Goal: Download file/media

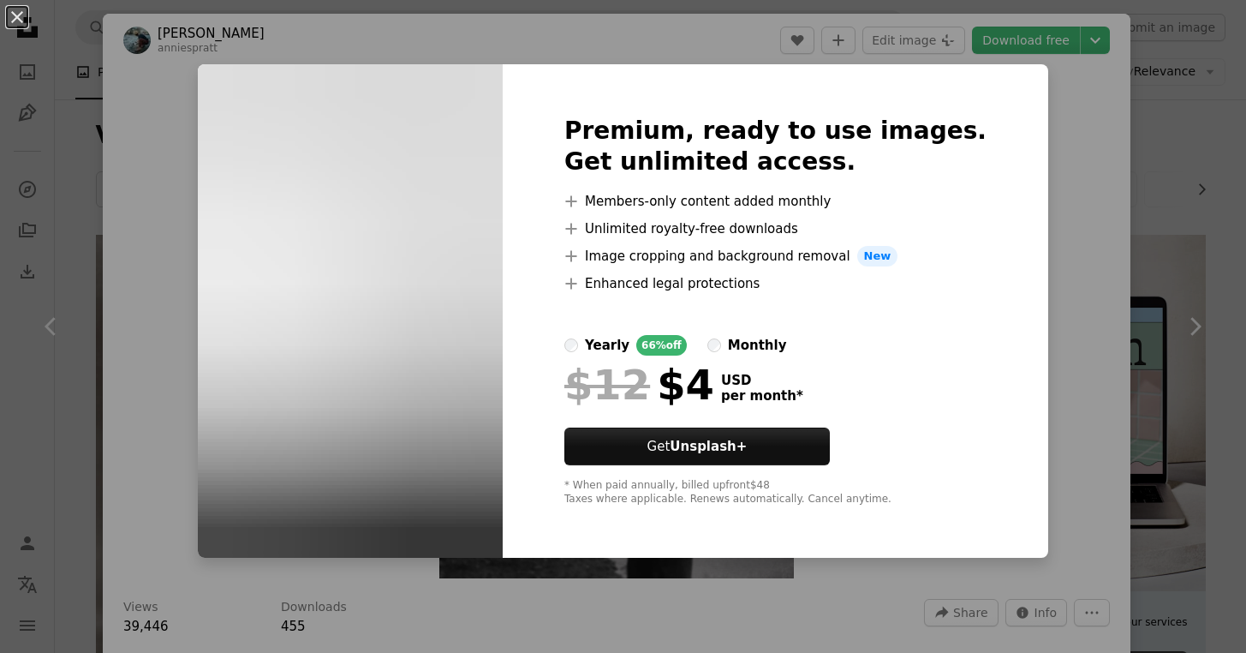
scroll to position [13751, 0]
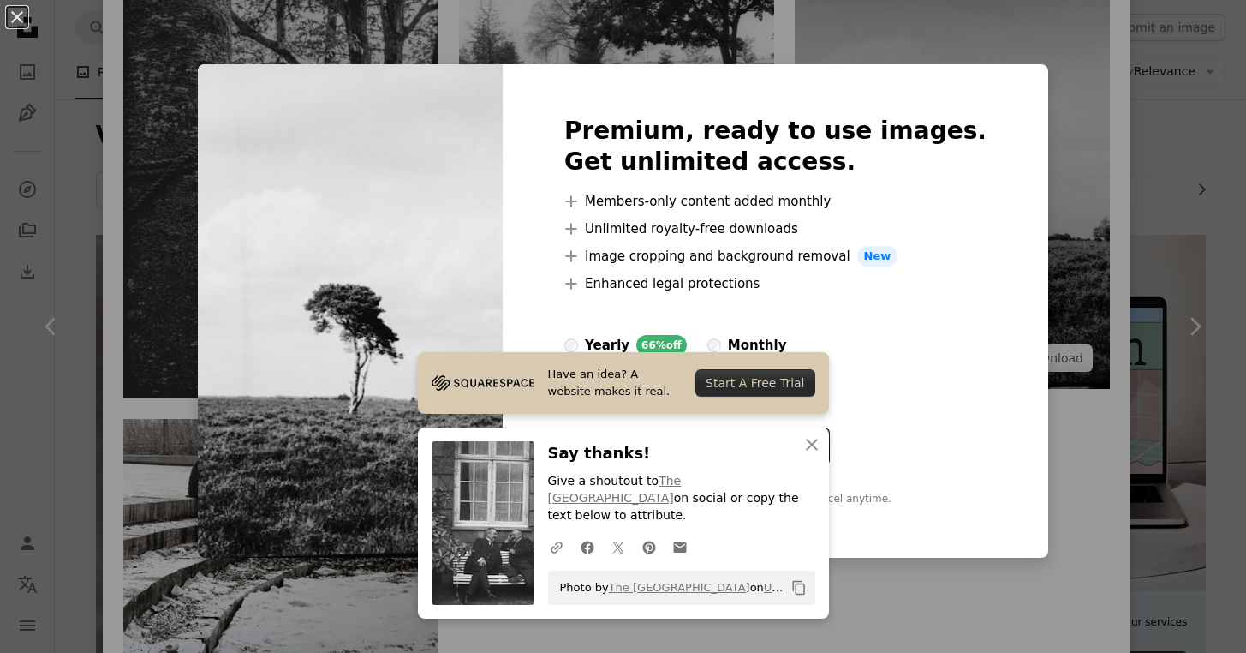
click at [1036, 243] on div "An X shape Premium, ready to use images. Get unlimited access. A plus sign Memb…" at bounding box center [623, 326] width 1246 height 653
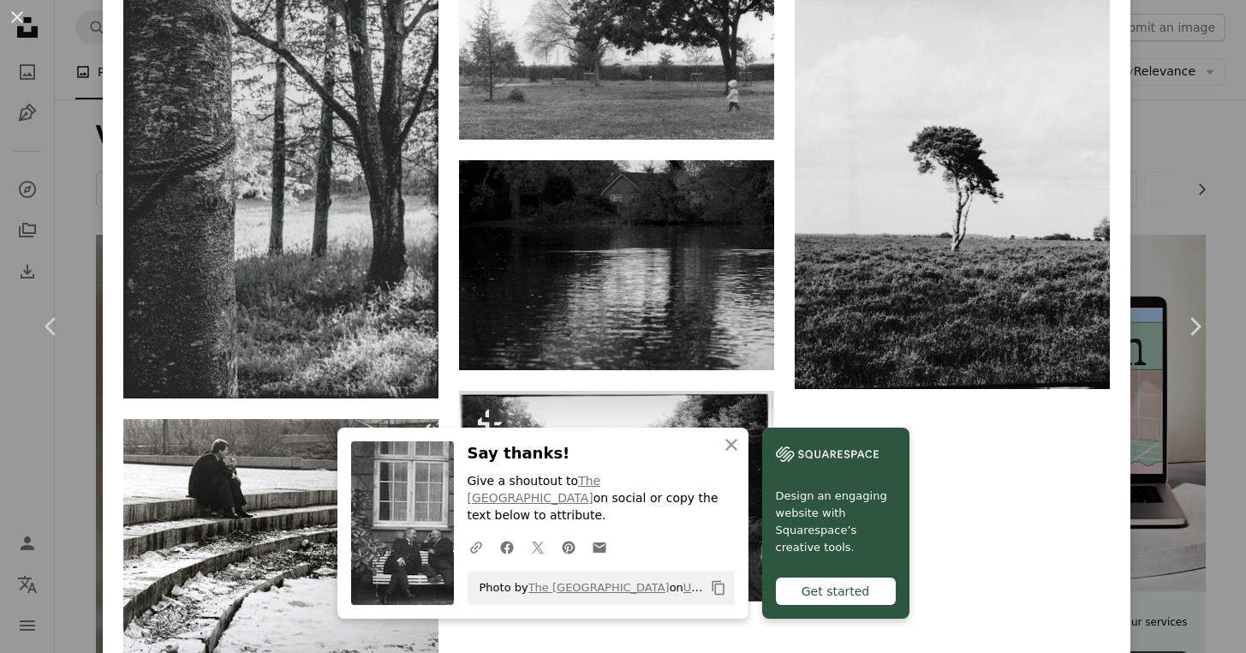
click at [1184, 98] on div "An X shape Chevron left Chevron right [PERSON_NAME] anniespratt A heart A plus …" at bounding box center [623, 326] width 1246 height 653
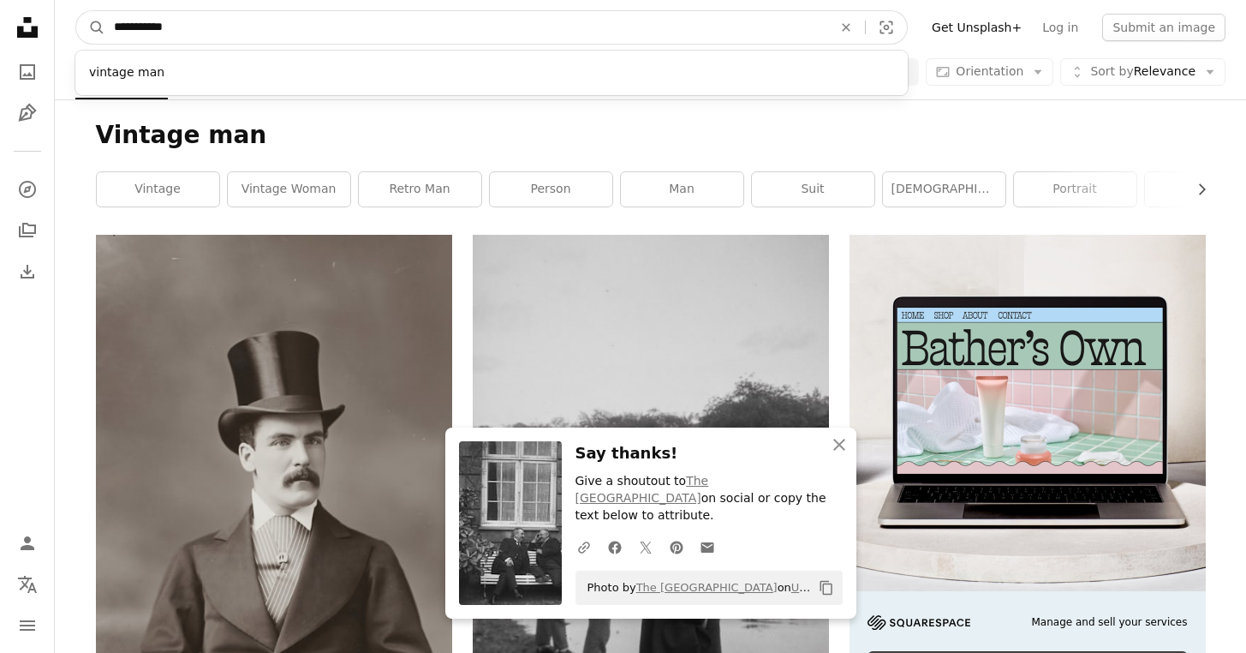
drag, startPoint x: 158, startPoint y: 27, endPoint x: 111, endPoint y: 27, distance: 46.2
click at [111, 27] on input "**********" at bounding box center [466, 27] width 722 height 33
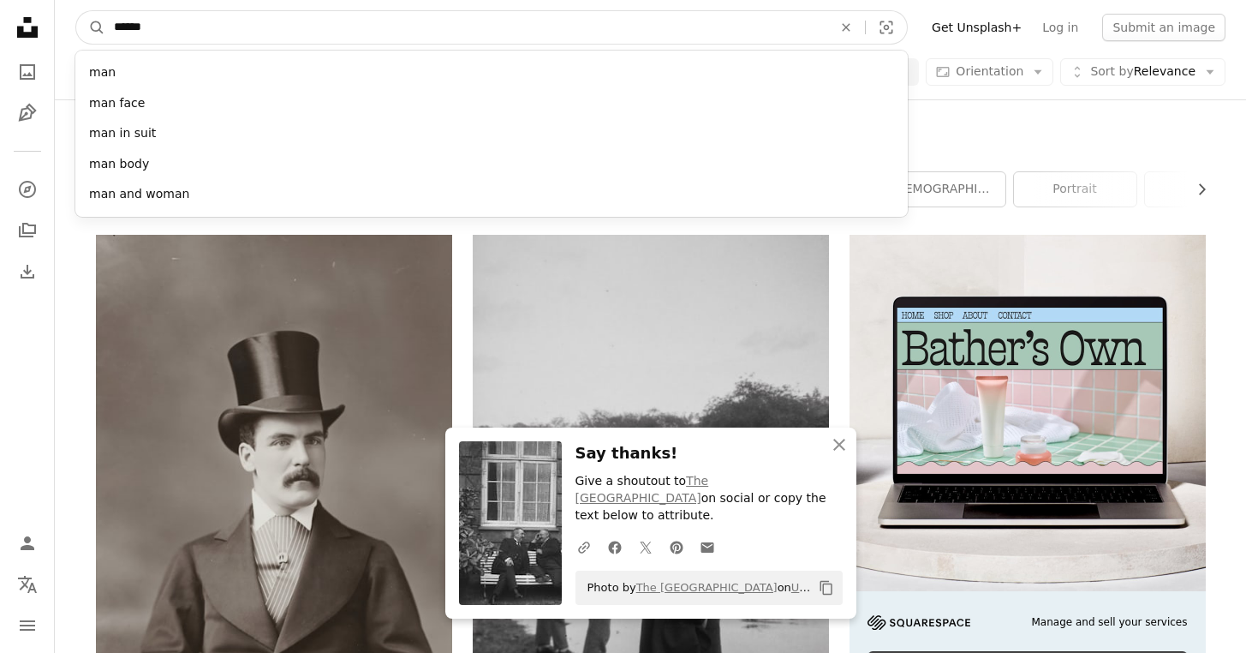
type input "*******"
click at [91, 27] on button "A magnifying glass" at bounding box center [90, 27] width 29 height 33
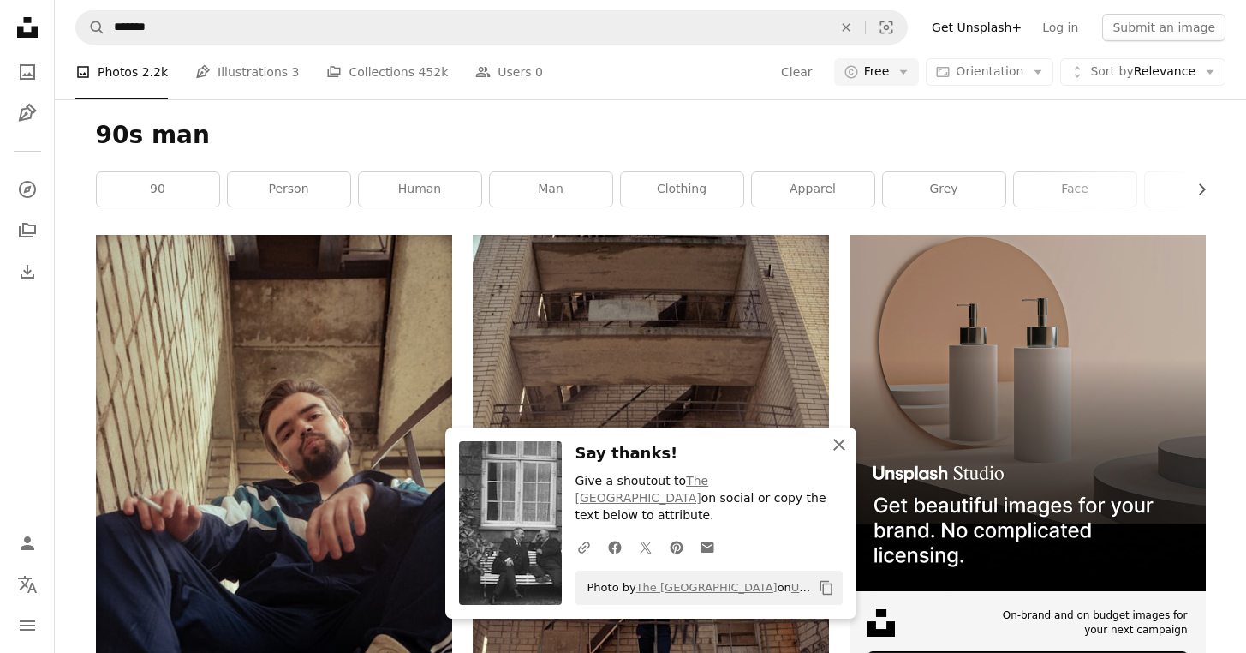
click at [836, 455] on icon "An X shape" at bounding box center [839, 444] width 21 height 21
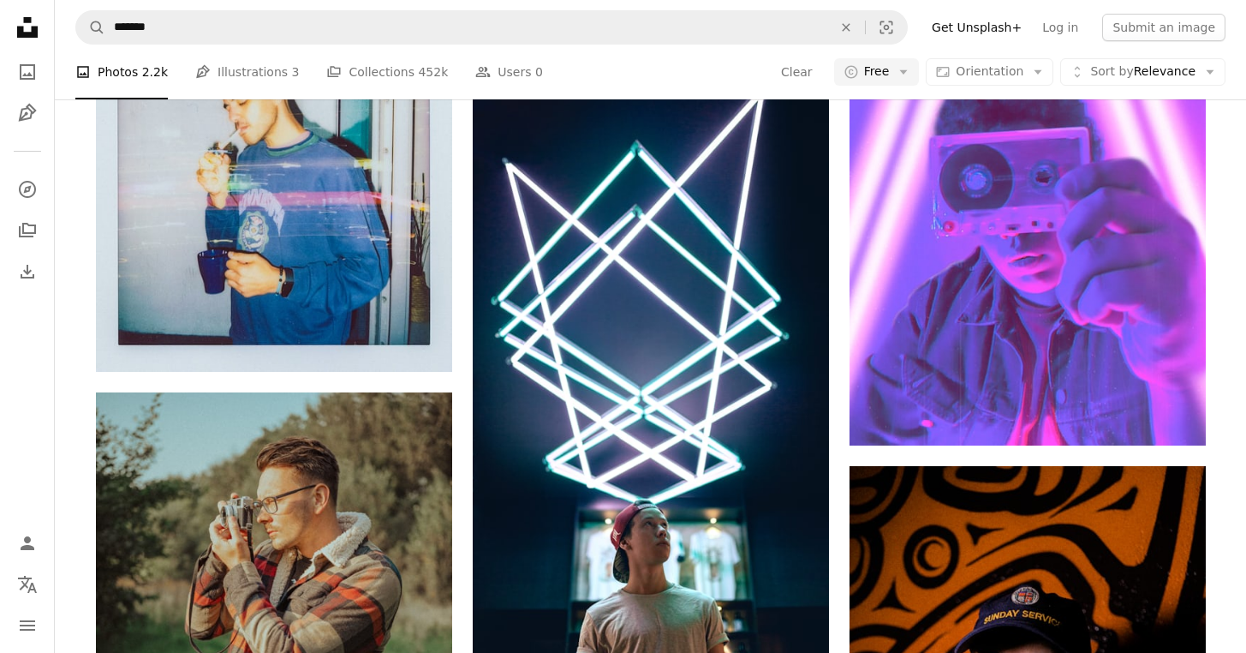
scroll to position [4485, 0]
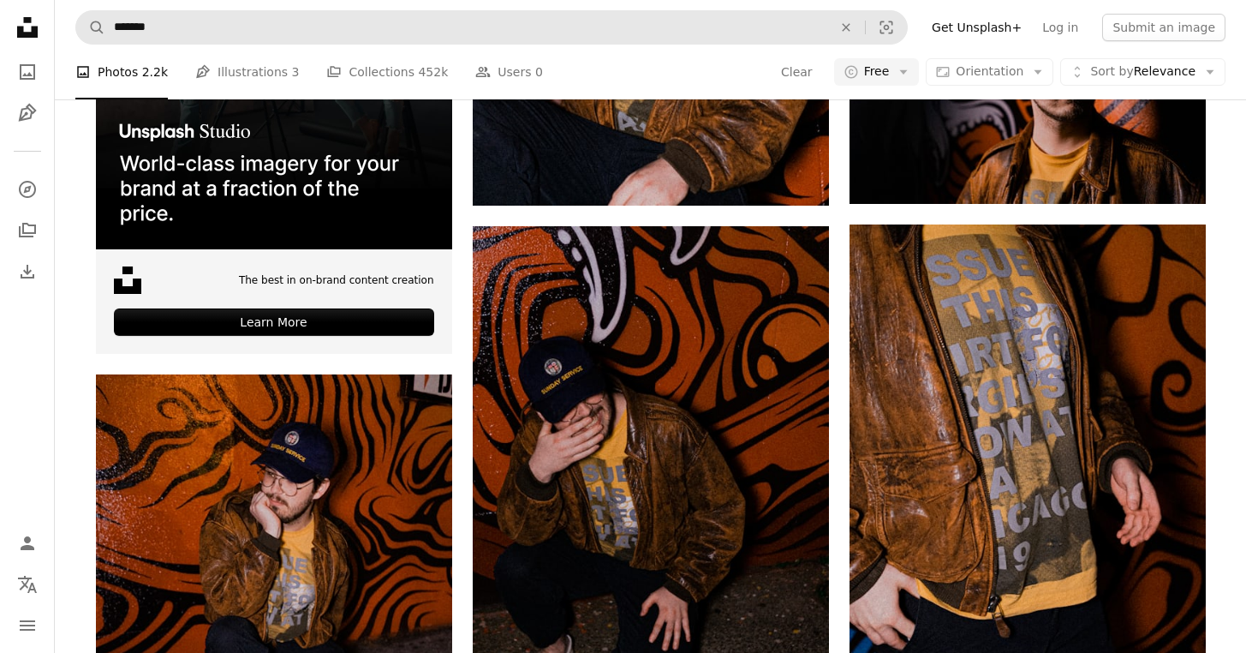
drag, startPoint x: 37, startPoint y: 30, endPoint x: 110, endPoint y: 24, distance: 73.0
click at [37, 29] on icon at bounding box center [27, 27] width 21 height 21
